Goal: Transaction & Acquisition: Purchase product/service

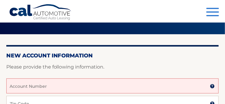
scroll to position [24, 0]
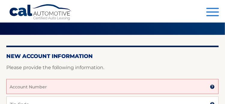
click at [91, 84] on input "Account Number" at bounding box center [112, 86] width 213 height 15
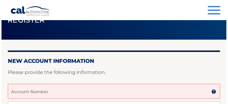
scroll to position [0, 0]
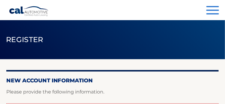
click at [213, 8] on button "Menu" at bounding box center [213, 11] width 13 height 10
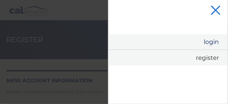
click at [209, 40] on link "Login" at bounding box center [168, 41] width 120 height 15
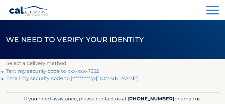
click at [62, 72] on link "Text my security code to xxx-xxx-7852" at bounding box center [52, 71] width 93 height 6
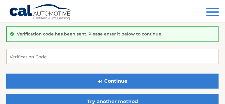
scroll to position [41, 0]
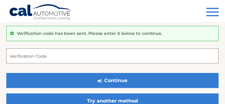
click at [82, 55] on input "Verification Code" at bounding box center [112, 55] width 213 height 15
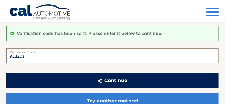
type input "923203"
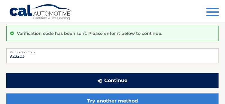
click at [105, 78] on button "Continue" at bounding box center [112, 80] width 213 height 15
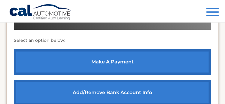
scroll to position [235, 0]
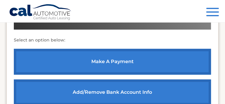
click at [153, 60] on link "make a payment" at bounding box center [113, 62] width 198 height 26
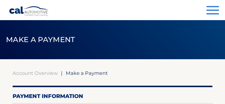
select select "YzFmMzQ1MzYtMzU2MS00NzVkLWI5ODgtYWVmMWExMjExMzAz"
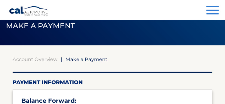
scroll to position [14, 0]
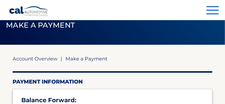
click at [37, 57] on link "Account Overview" at bounding box center [35, 59] width 45 height 6
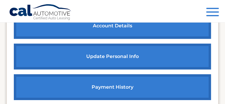
scroll to position [367, 0]
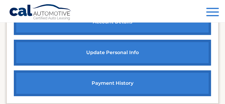
click at [129, 82] on link "payment history" at bounding box center [113, 83] width 198 height 26
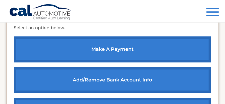
scroll to position [245, 0]
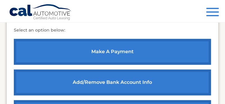
click at [148, 54] on link "make a payment" at bounding box center [113, 52] width 198 height 26
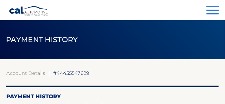
click at [210, 10] on span "button" at bounding box center [213, 10] width 13 height 1
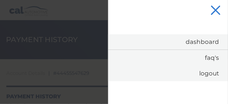
click at [213, 11] on button "Menu" at bounding box center [216, 11] width 13 height 10
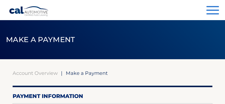
select select "YzFmMzQ1MzYtMzU2MS00NzVkLWI5ODgtYWVmMWExMjExMzAz"
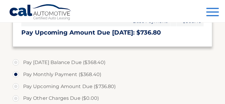
scroll to position [167, 0]
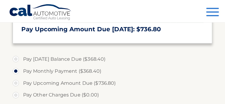
click at [16, 58] on label "Pay [DATE] Balance Due ($368.40)" at bounding box center [113, 59] width 200 height 12
click at [16, 58] on input "Pay [DATE] Balance Due ($368.40)" at bounding box center [18, 58] width 6 height 10
radio input "true"
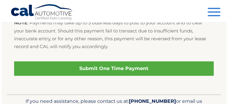
scroll to position [341, 0]
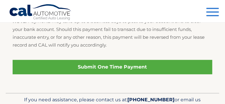
click at [147, 67] on link "Submit One Time Payment" at bounding box center [113, 67] width 200 height 14
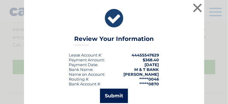
click at [116, 94] on button "Submit" at bounding box center [114, 96] width 28 height 14
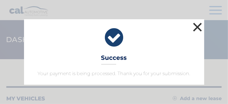
click at [194, 27] on button "×" at bounding box center [198, 27] width 12 height 12
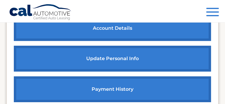
scroll to position [399, 0]
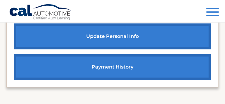
click at [121, 60] on link "payment history" at bounding box center [113, 67] width 198 height 26
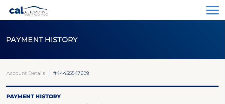
click at [215, 11] on button "Menu" at bounding box center [213, 11] width 13 height 10
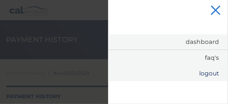
click at [206, 75] on link "Logout" at bounding box center [168, 74] width 120 height 16
